Goal: Task Accomplishment & Management: Use online tool/utility

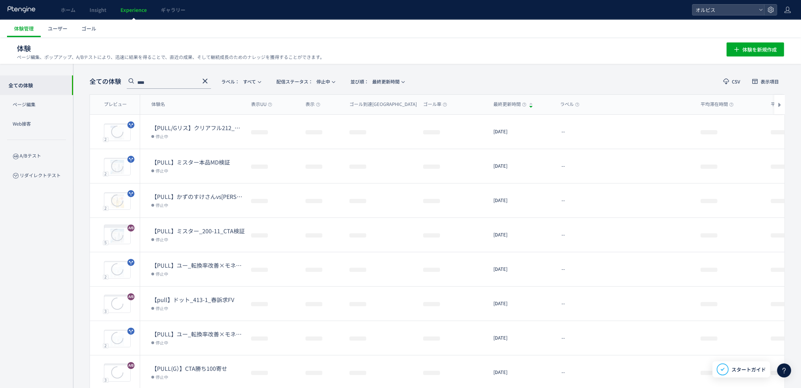
click at [206, 81] on use at bounding box center [205, 81] width 5 height 5
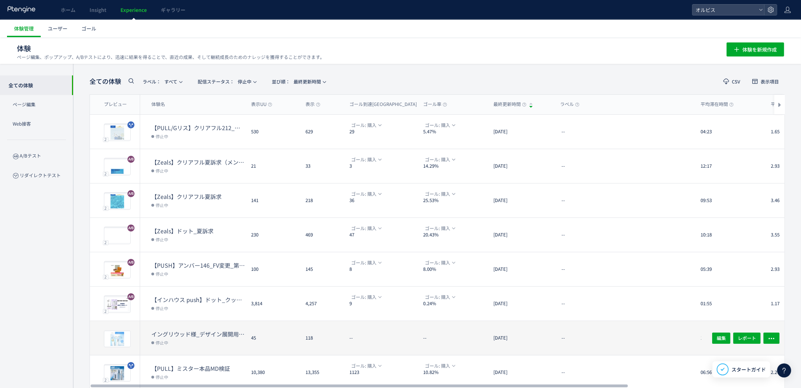
click at [228, 351] on dl "イングリウッド様_デザイン展開用_7月 停止中" at bounding box center [198, 343] width 94 height 25
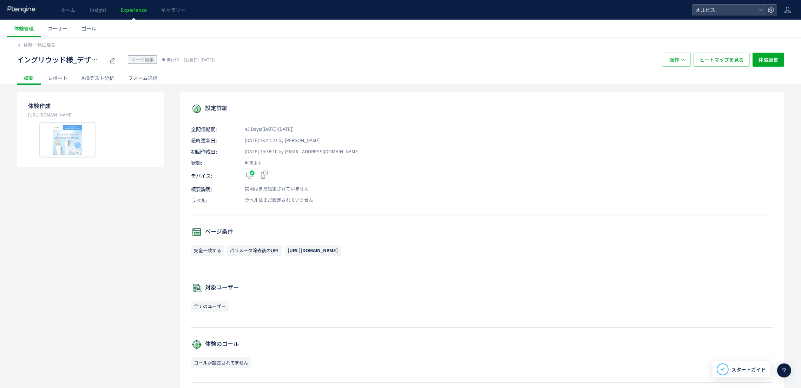
click at [132, 17] on link "Experience" at bounding box center [133, 10] width 40 height 20
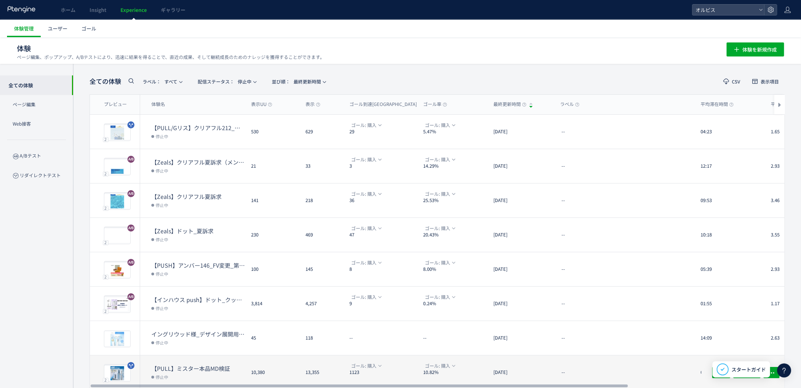
click at [213, 365] on dt "【PULL】ミスター本品MD検証" at bounding box center [198, 369] width 94 height 8
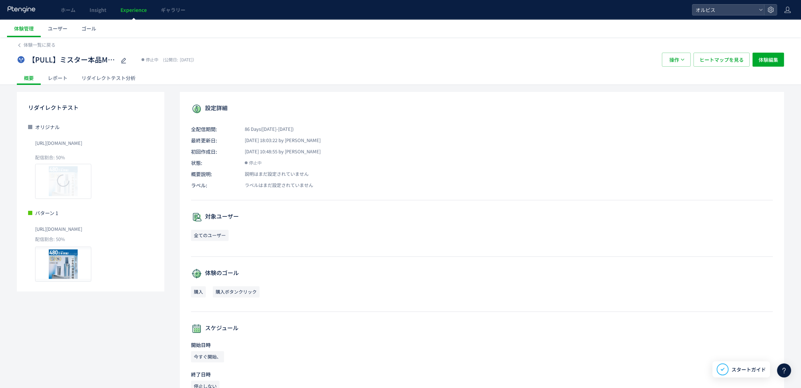
click at [135, 13] on span "Experience" at bounding box center [133, 9] width 26 height 7
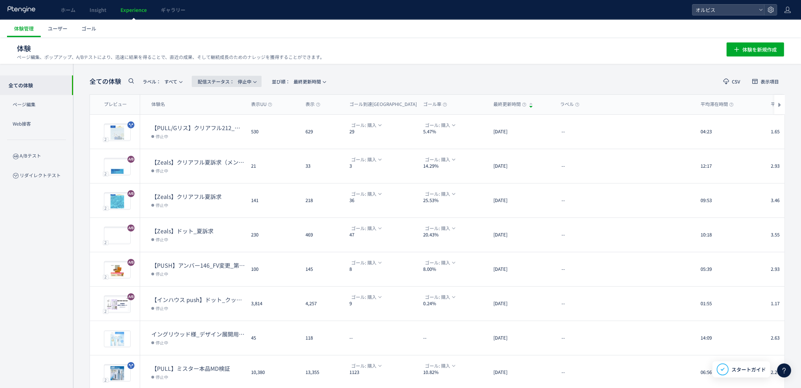
drag, startPoint x: 260, startPoint y: 82, endPoint x: 257, endPoint y: 93, distance: 11.1
click at [257, 81] on icon "button" at bounding box center [255, 82] width 4 height 4
click at [231, 133] on li "配信中" at bounding box center [229, 139] width 29 height 13
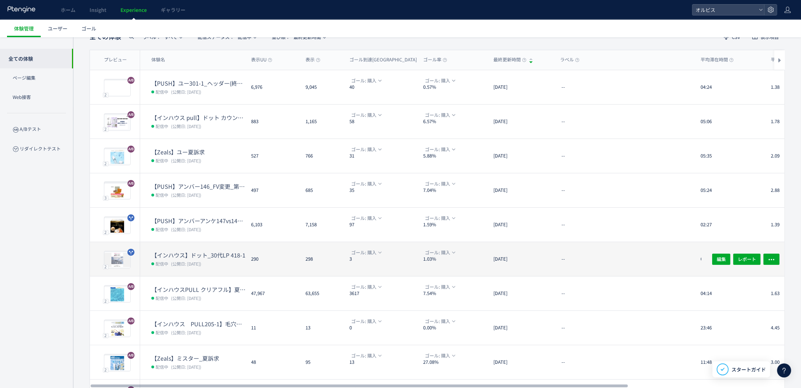
scroll to position [96, 0]
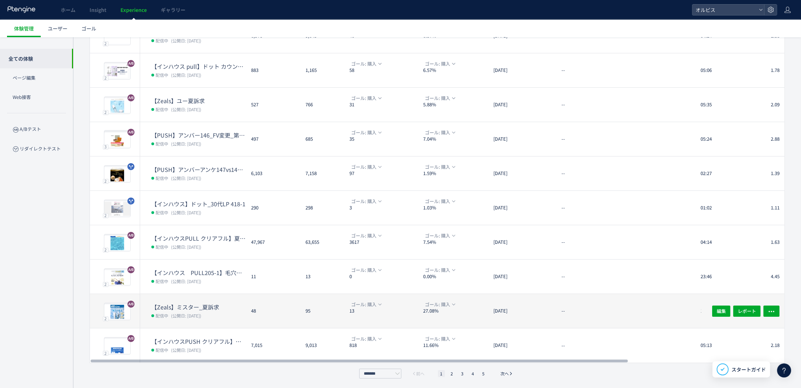
click at [272, 307] on div "48" at bounding box center [273, 311] width 54 height 34
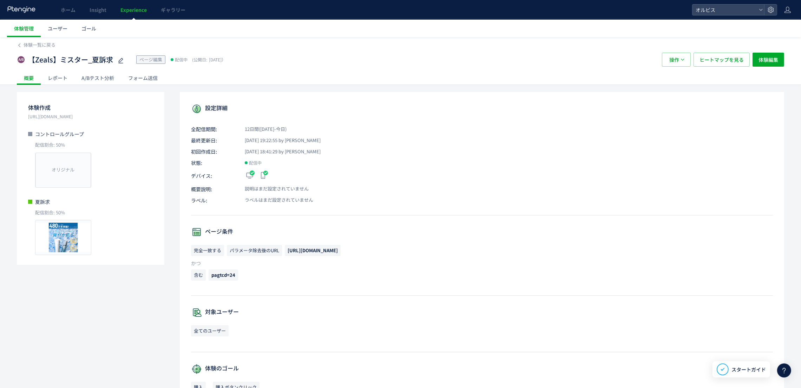
click at [106, 78] on div "A/Bテスト分析" at bounding box center [97, 78] width 47 height 14
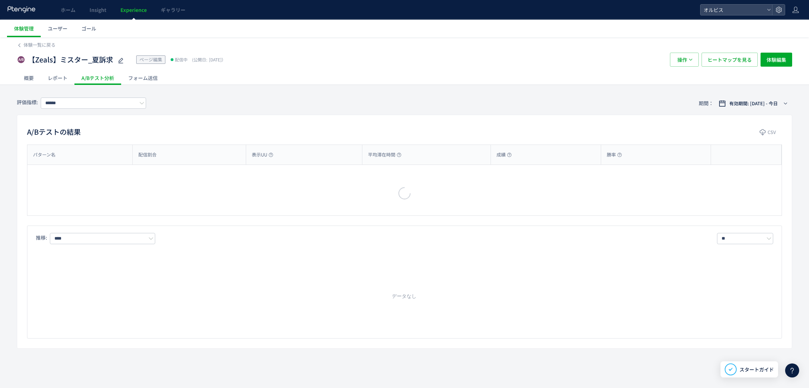
type input "**"
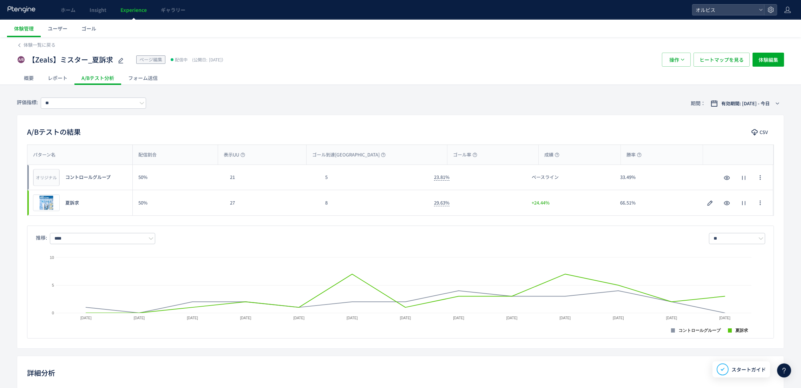
drag, startPoint x: 295, startPoint y: 181, endPoint x: 228, endPoint y: 116, distance: 92.9
click at [231, 119] on div "A/Bテストの結果 CSV パターン名 配信割合 表示UU ゴール到達UU ゴール率 成績 勝率 パターン名 オリジナル プレビュー コントロールグループ 5…" at bounding box center [400, 232] width 767 height 234
click at [132, 11] on span "Experience" at bounding box center [133, 9] width 26 height 7
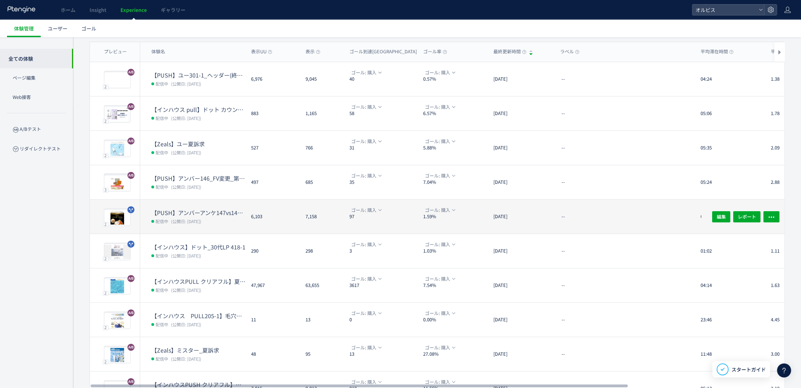
scroll to position [96, 0]
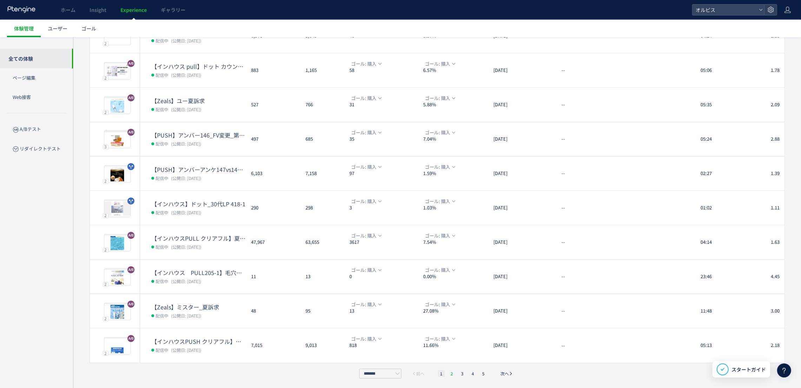
click at [459, 373] on li "2" at bounding box center [462, 374] width 7 height 7
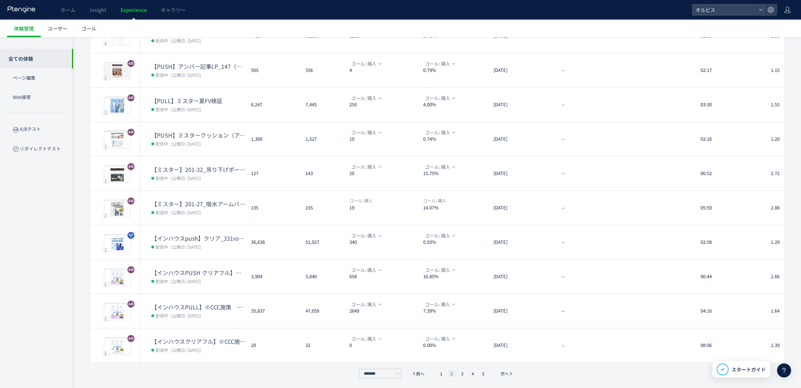
click at [453, 374] on li "2" at bounding box center [452, 374] width 7 height 7
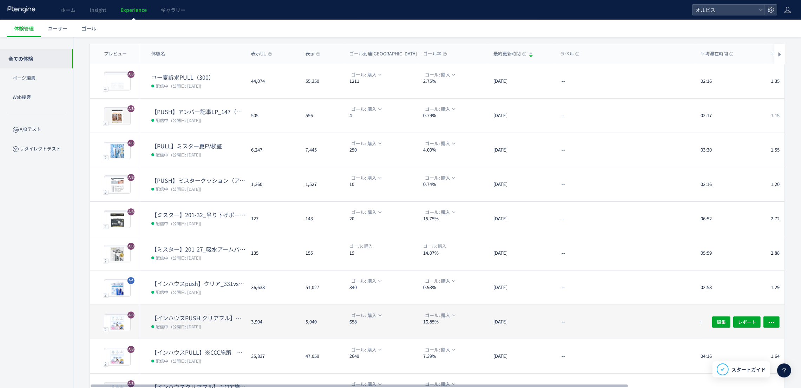
scroll to position [0, 0]
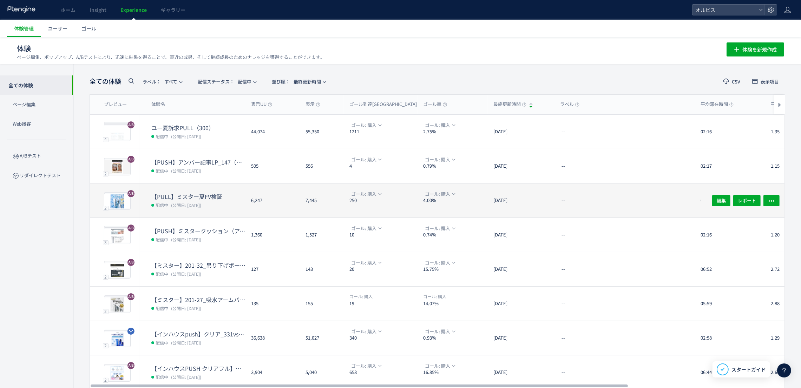
click at [264, 206] on div "6,247" at bounding box center [273, 201] width 54 height 34
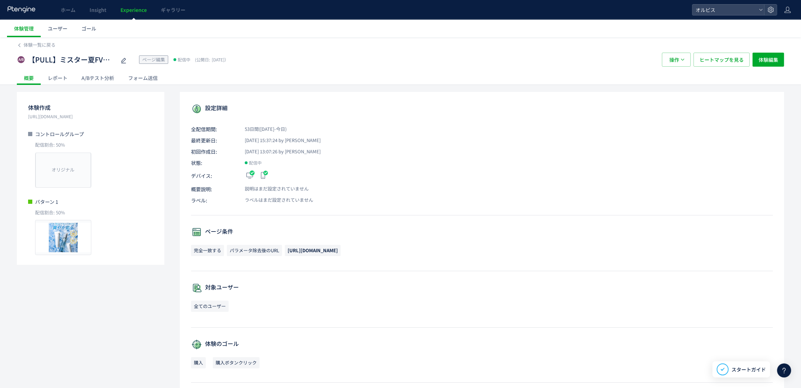
click at [97, 82] on div "A/Bテスト分析" at bounding box center [97, 78] width 47 height 14
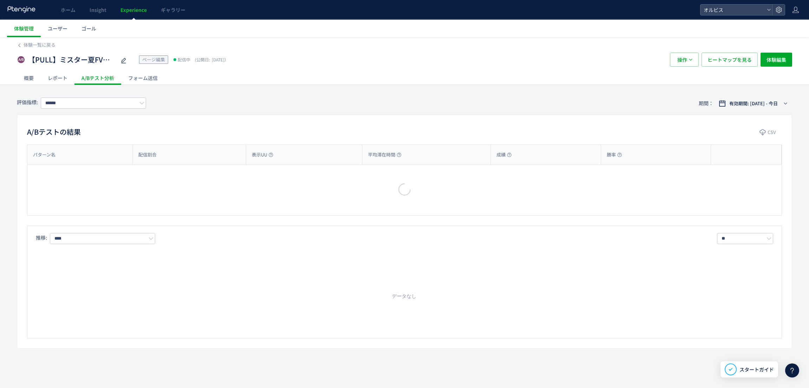
type input "**"
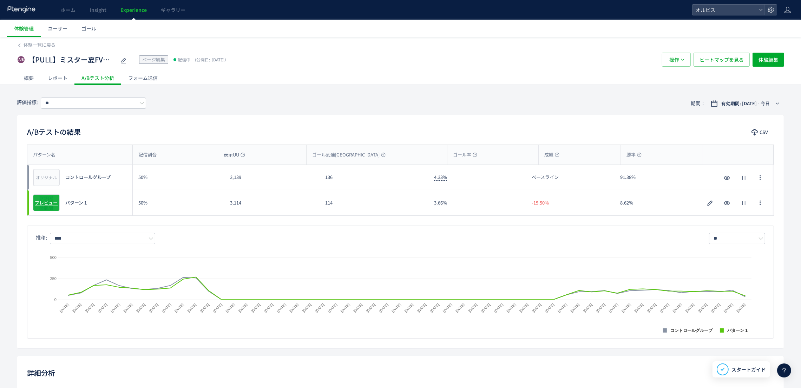
click at [49, 202] on span "プレビュー" at bounding box center [46, 203] width 23 height 7
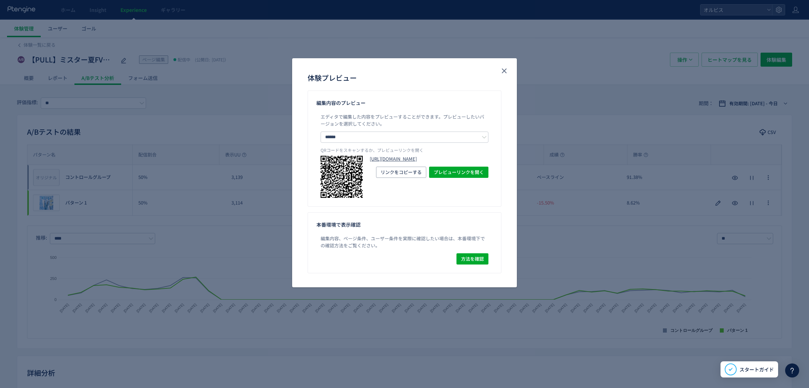
click at [372, 163] on link "[URL][DOMAIN_NAME]" at bounding box center [429, 159] width 119 height 7
click at [510, 71] on div "体験プレビュー" at bounding box center [404, 74] width 225 height 32
click at [505, 70] on use "close" at bounding box center [504, 70] width 5 height 5
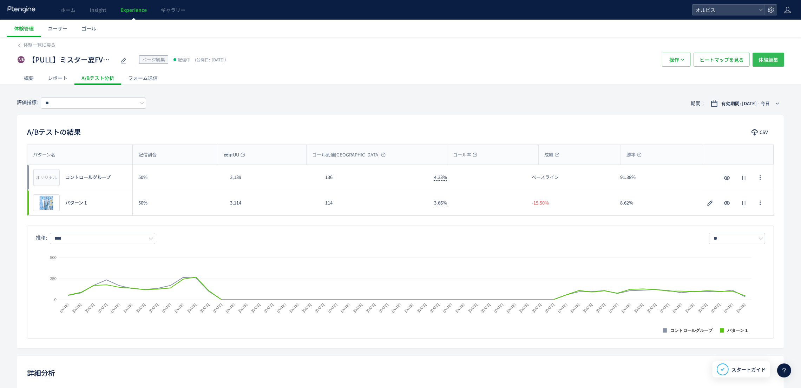
click at [762, 64] on span "体験編集" at bounding box center [769, 60] width 20 height 14
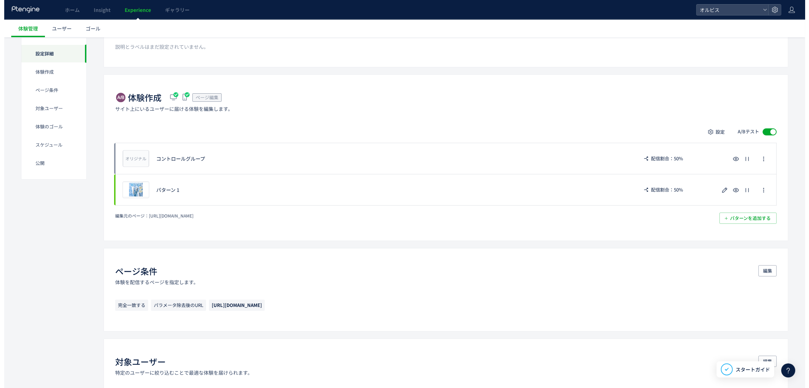
scroll to position [105, 0]
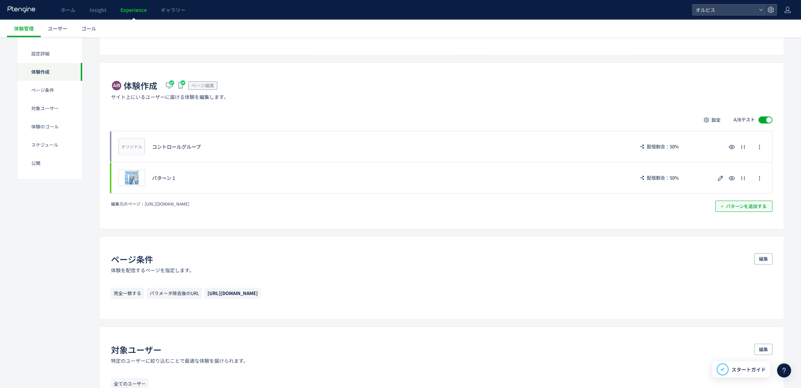
click at [754, 209] on span "パターンを追加する​" at bounding box center [746, 206] width 41 height 11
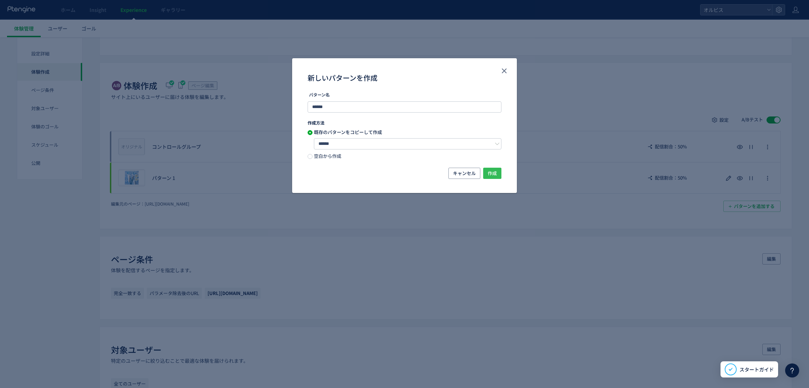
click at [494, 175] on span "作成" at bounding box center [492, 173] width 9 height 11
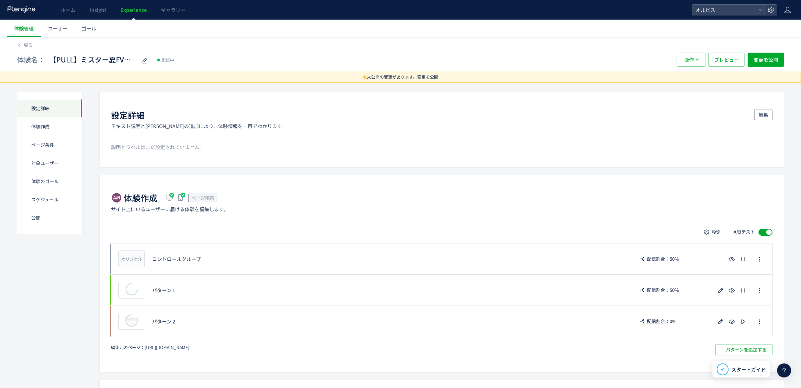
click at [436, 80] on span "変更を公開" at bounding box center [427, 77] width 21 height 6
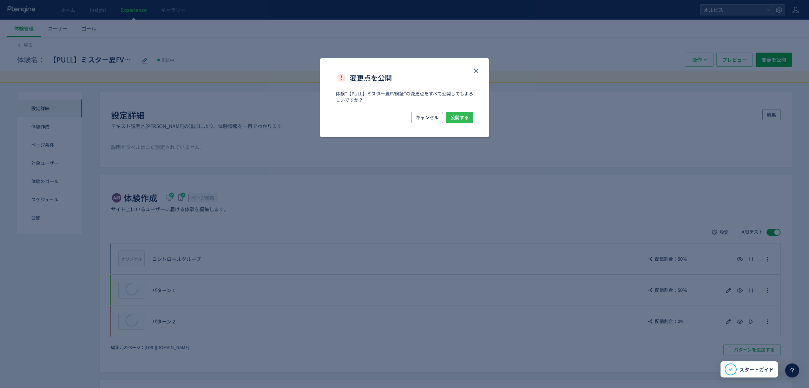
click at [455, 116] on span "公開する" at bounding box center [460, 117] width 18 height 11
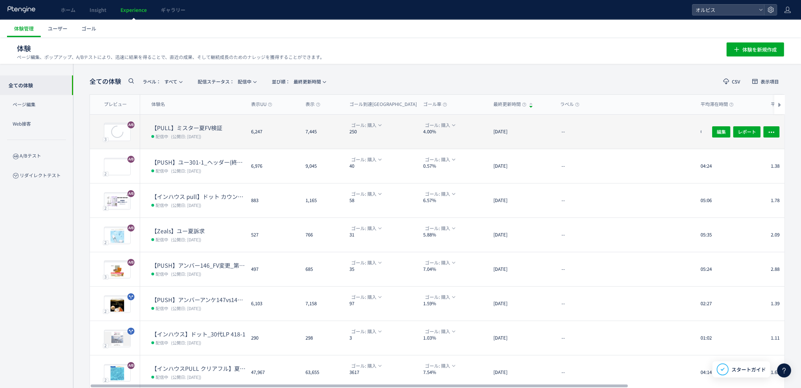
click at [229, 127] on dt "【PULL】ミスター夏FV検証" at bounding box center [198, 128] width 94 height 8
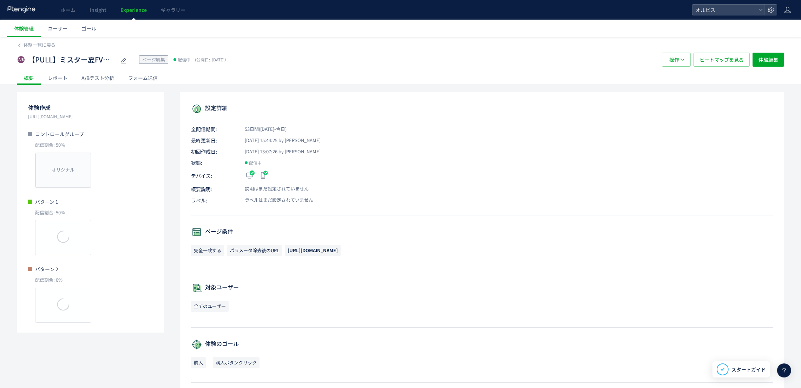
click at [106, 79] on div "A/Bテスト分析" at bounding box center [97, 78] width 47 height 14
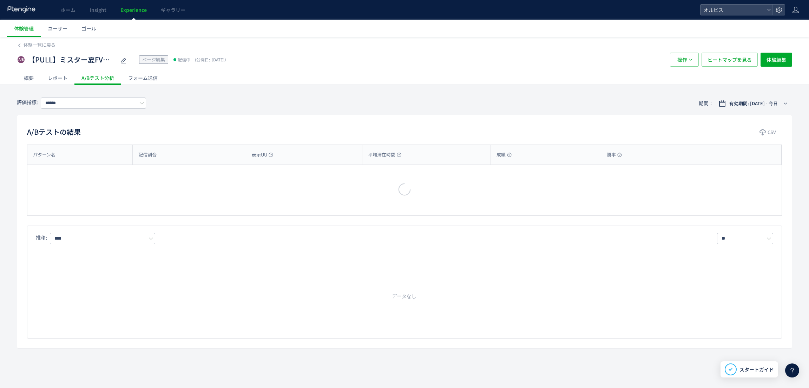
type input "**"
